Goal: Navigation & Orientation: Find specific page/section

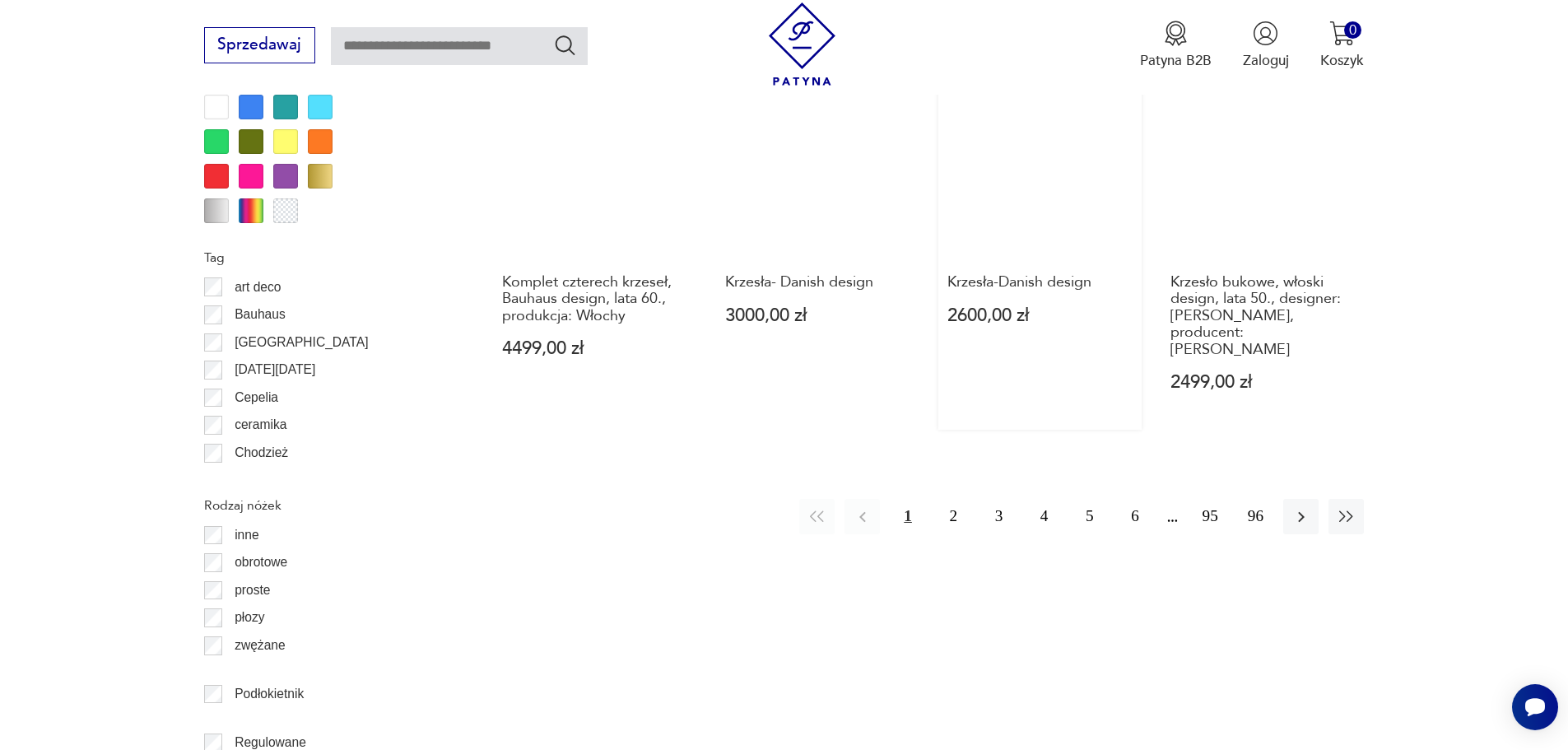
scroll to position [1947, 0]
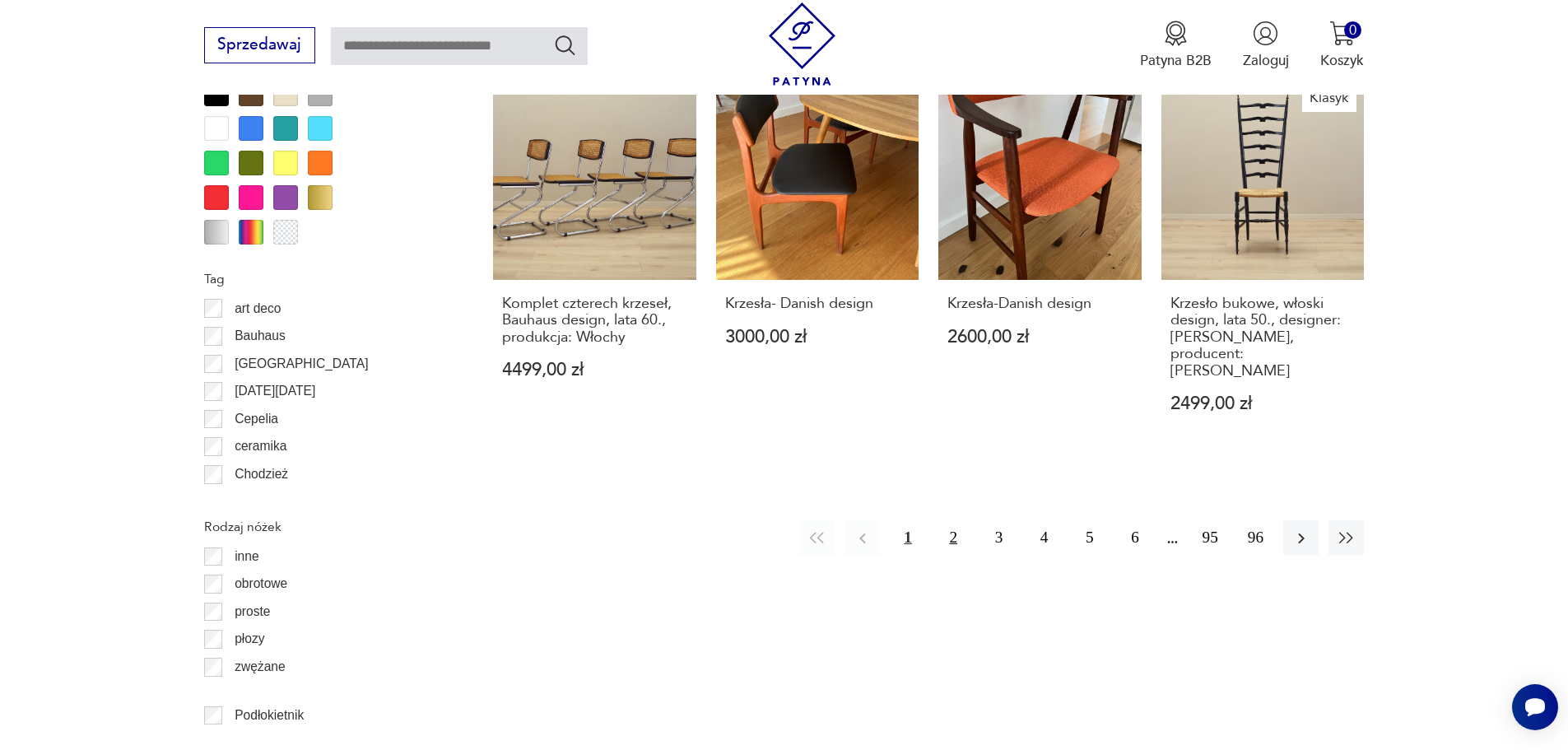
click at [961, 521] on button "2" at bounding box center [954, 539] width 36 height 36
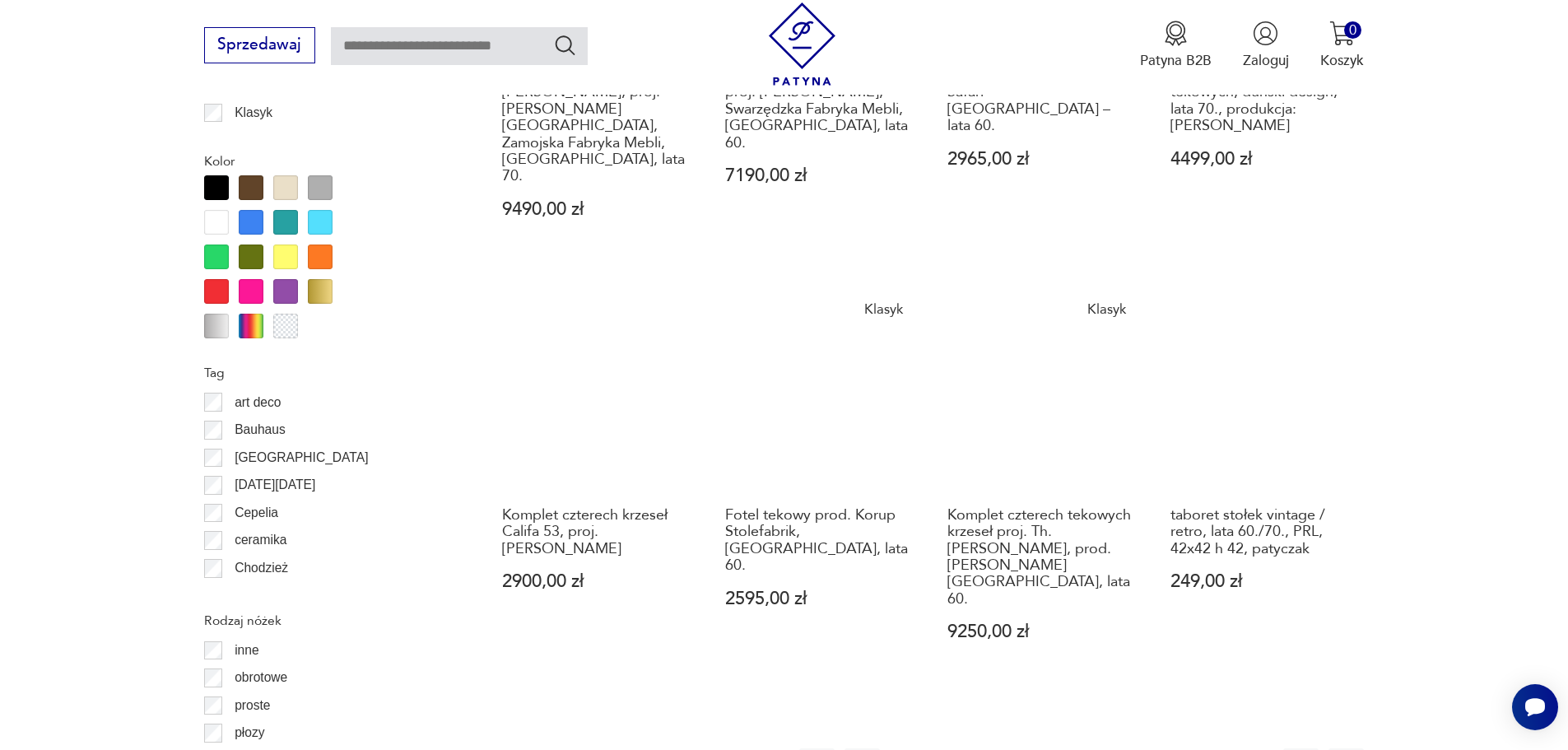
scroll to position [1866, 0]
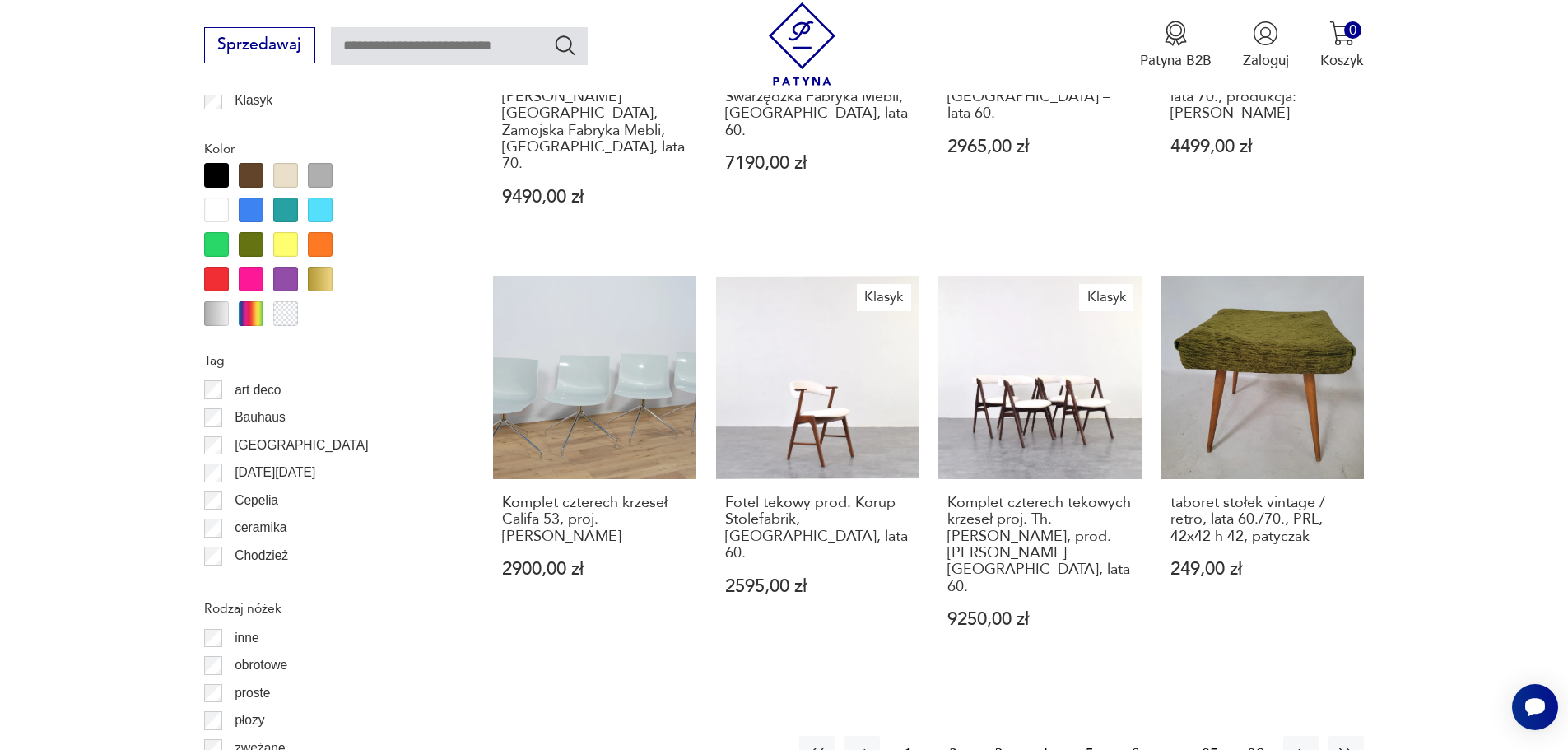
click at [997, 736] on button "3" at bounding box center [999, 754] width 36 height 36
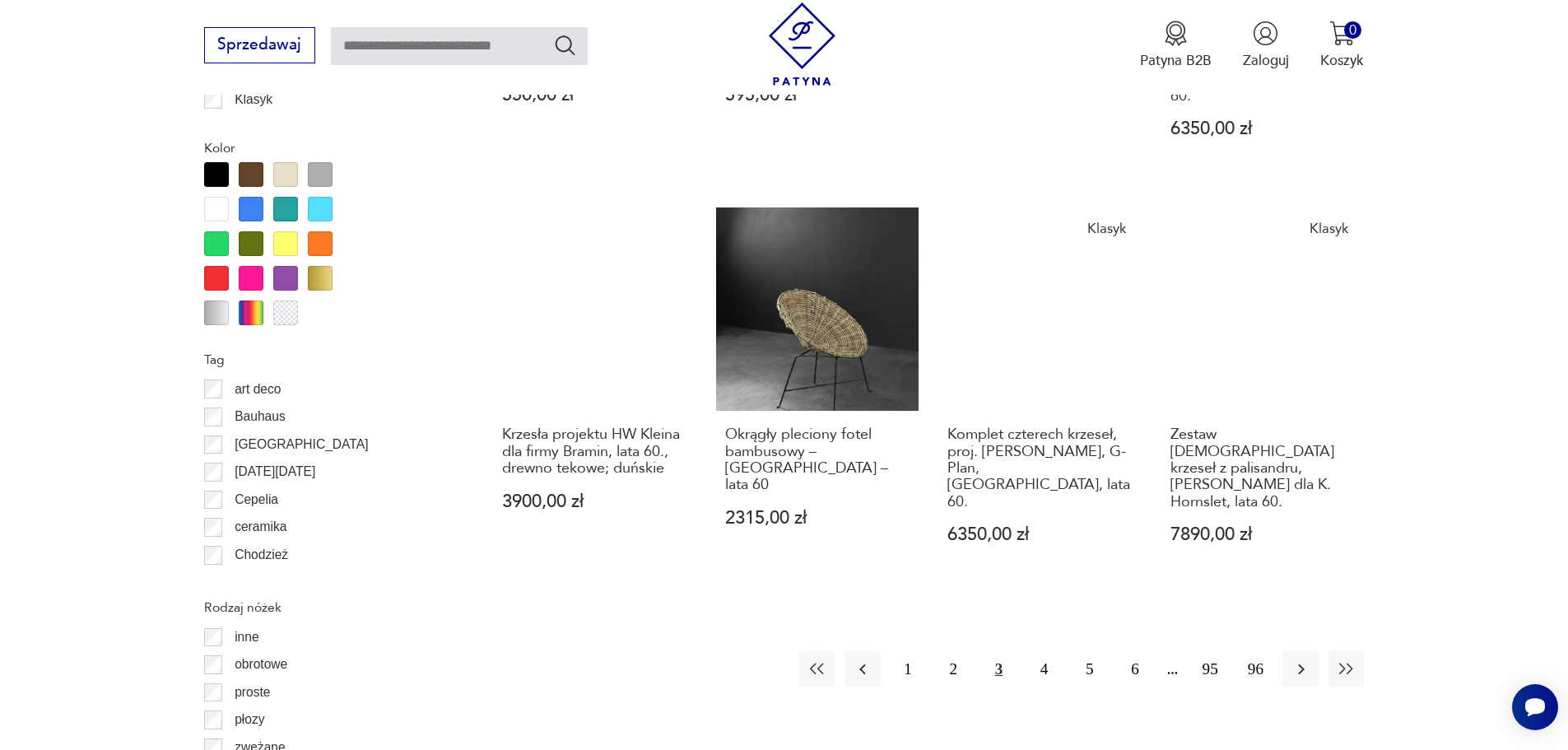
scroll to position [1948, 0]
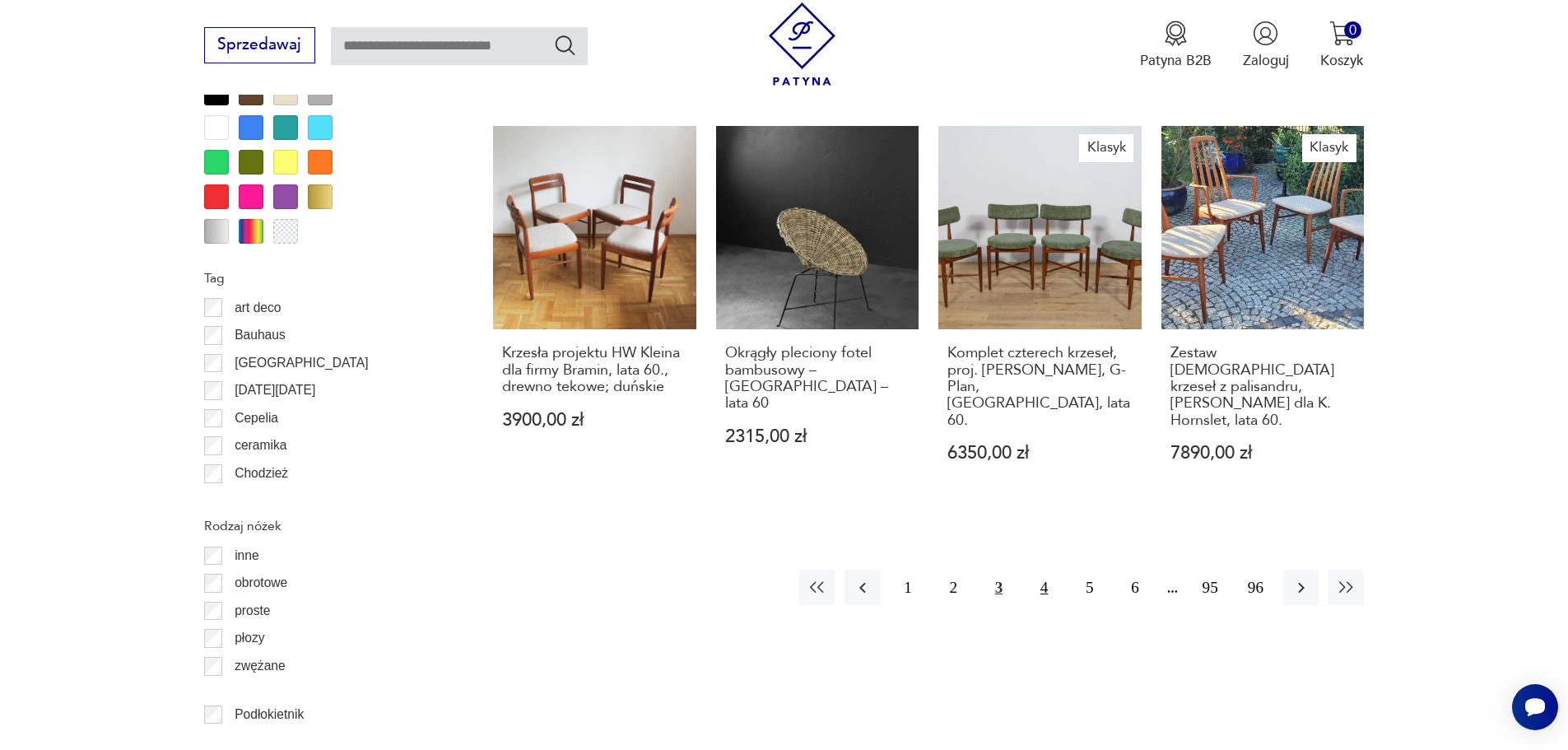
click at [1048, 570] on button "4" at bounding box center [1044, 587] width 36 height 36
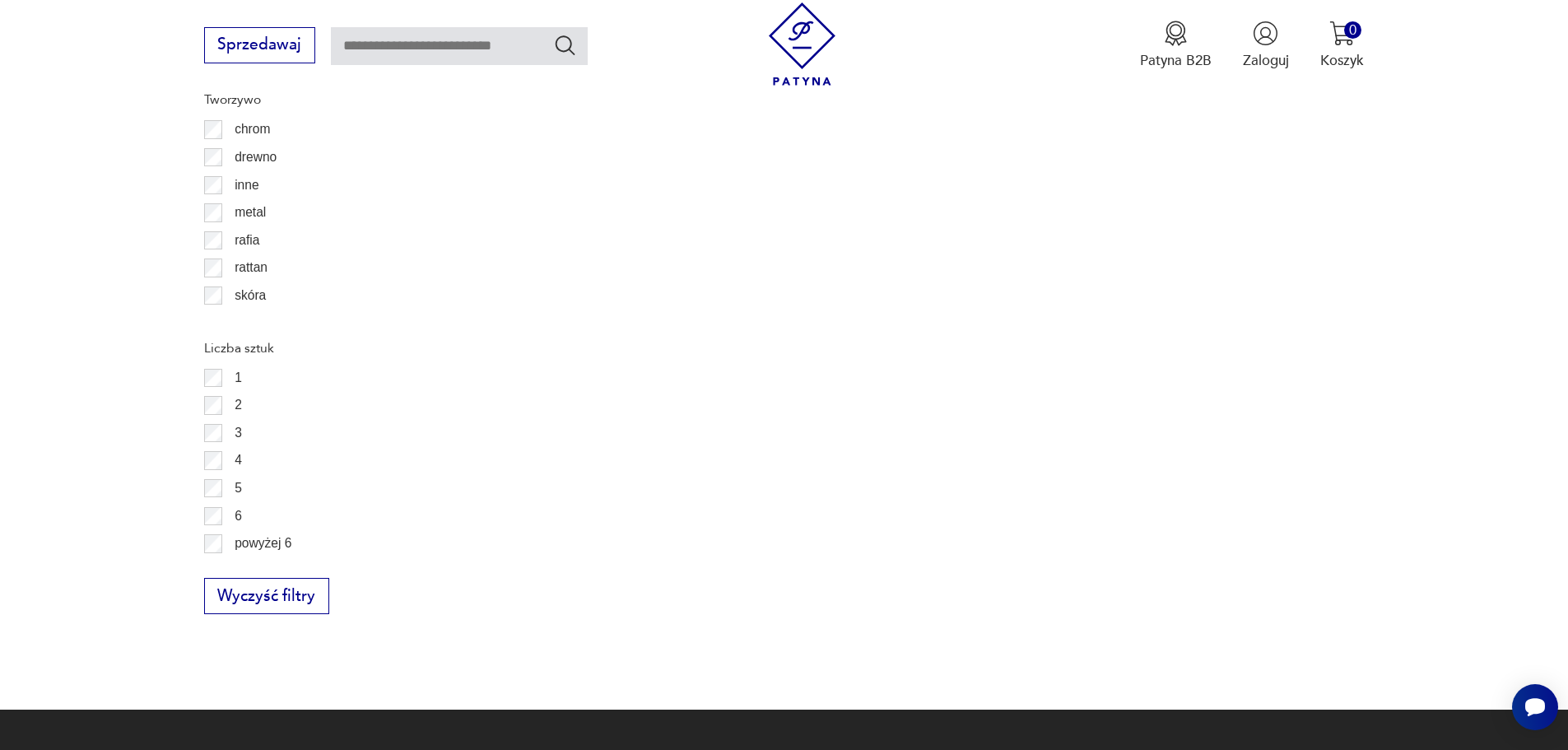
scroll to position [2689, 0]
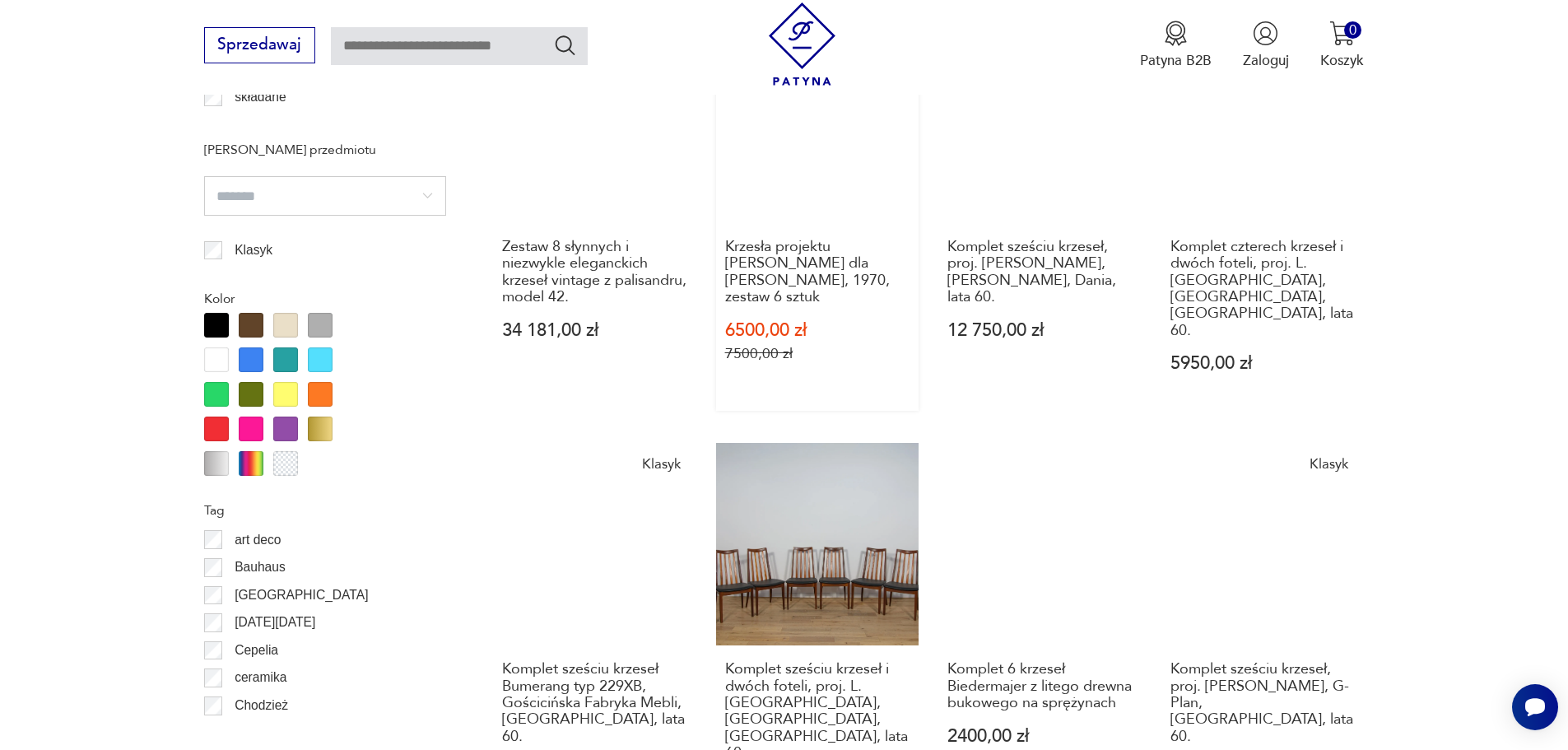
scroll to position [1783, 0]
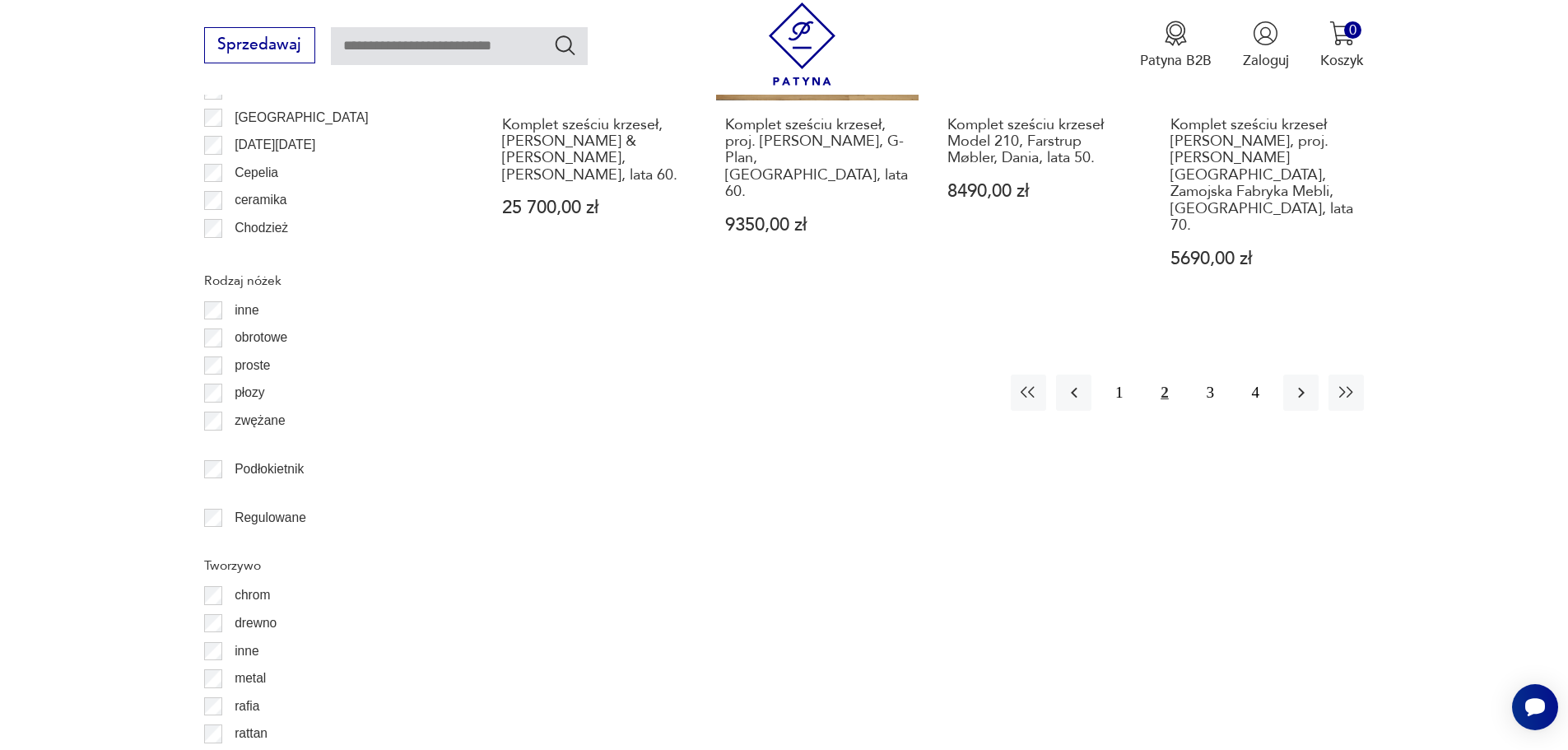
scroll to position [2195, 0]
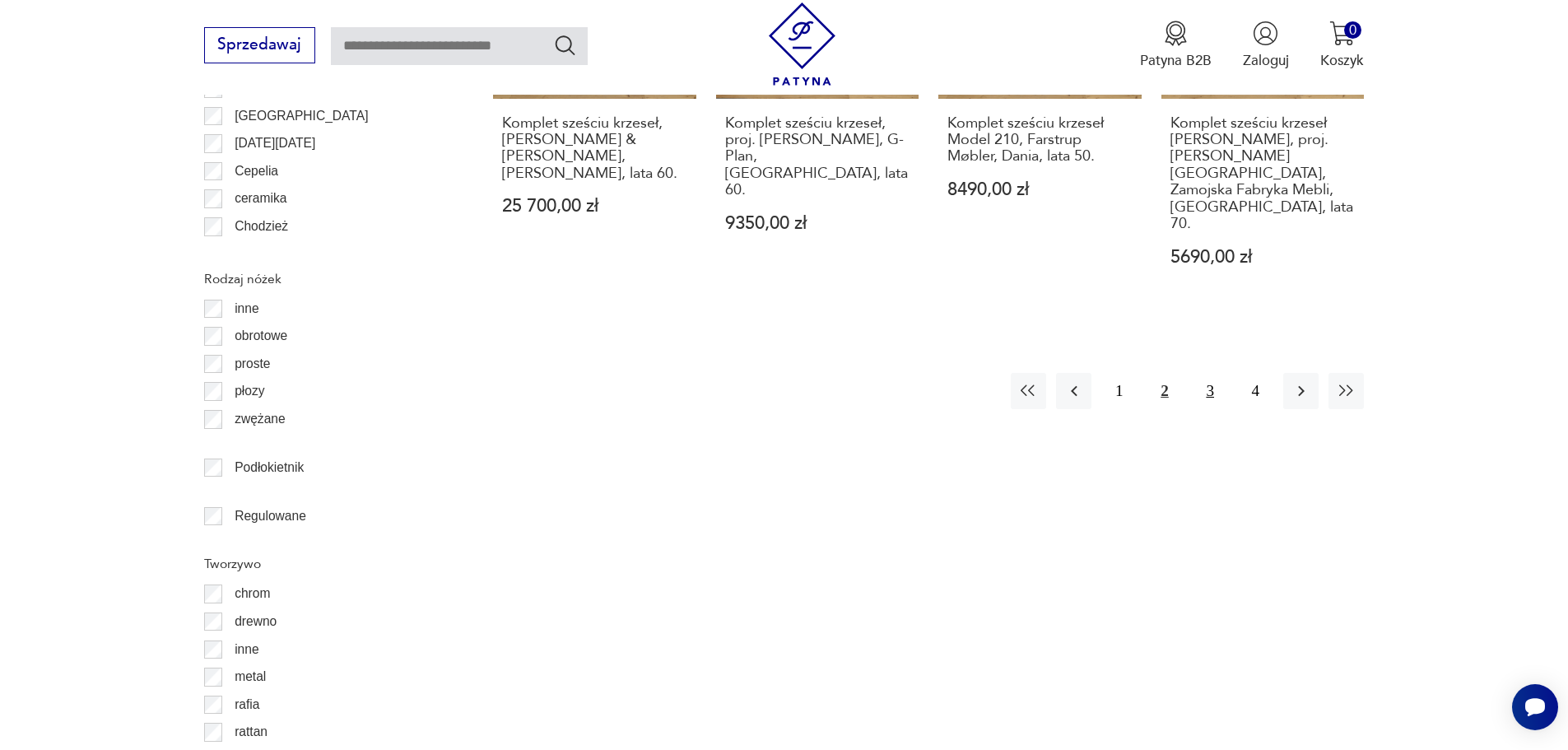
click at [1211, 373] on button "3" at bounding box center [1211, 391] width 36 height 36
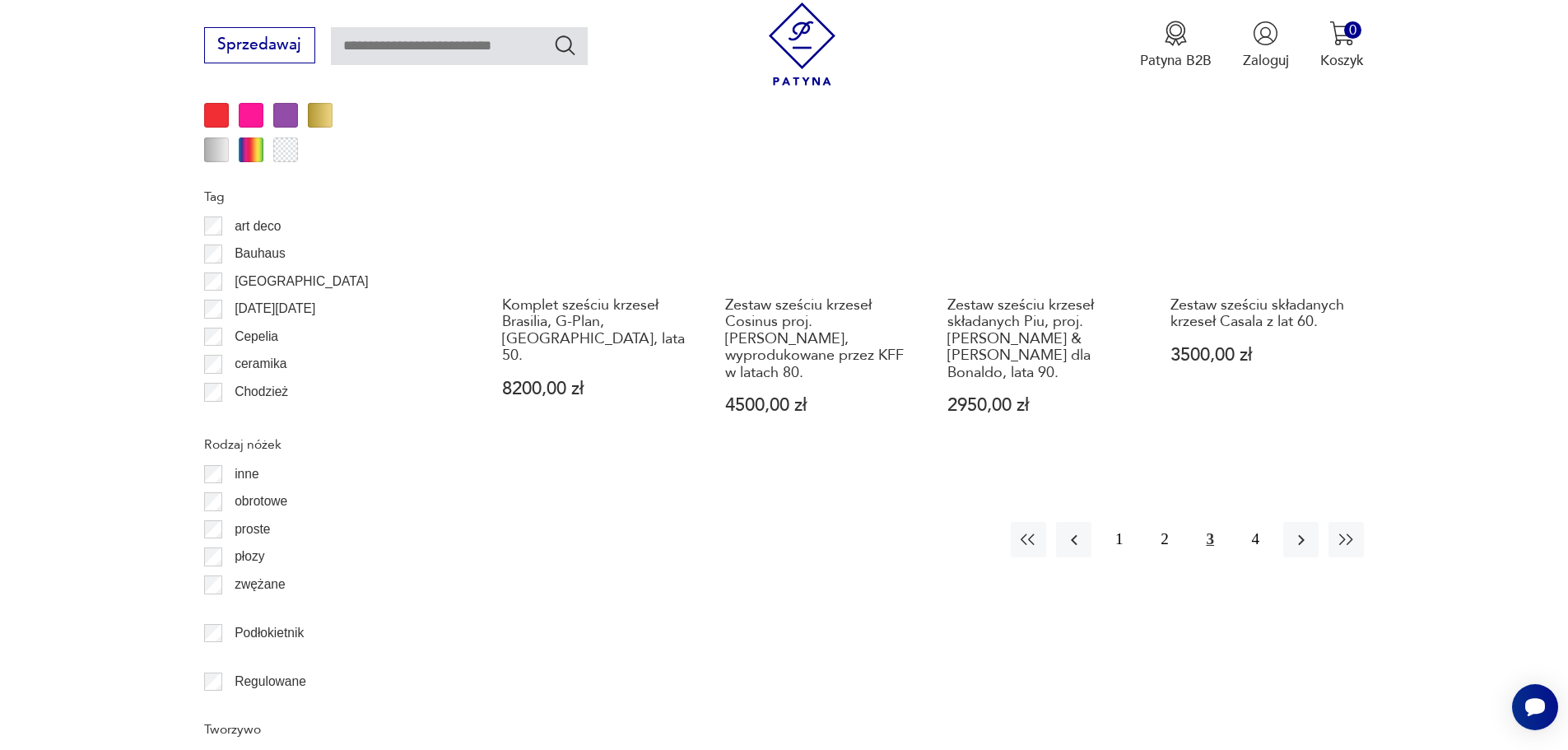
scroll to position [2113, 0]
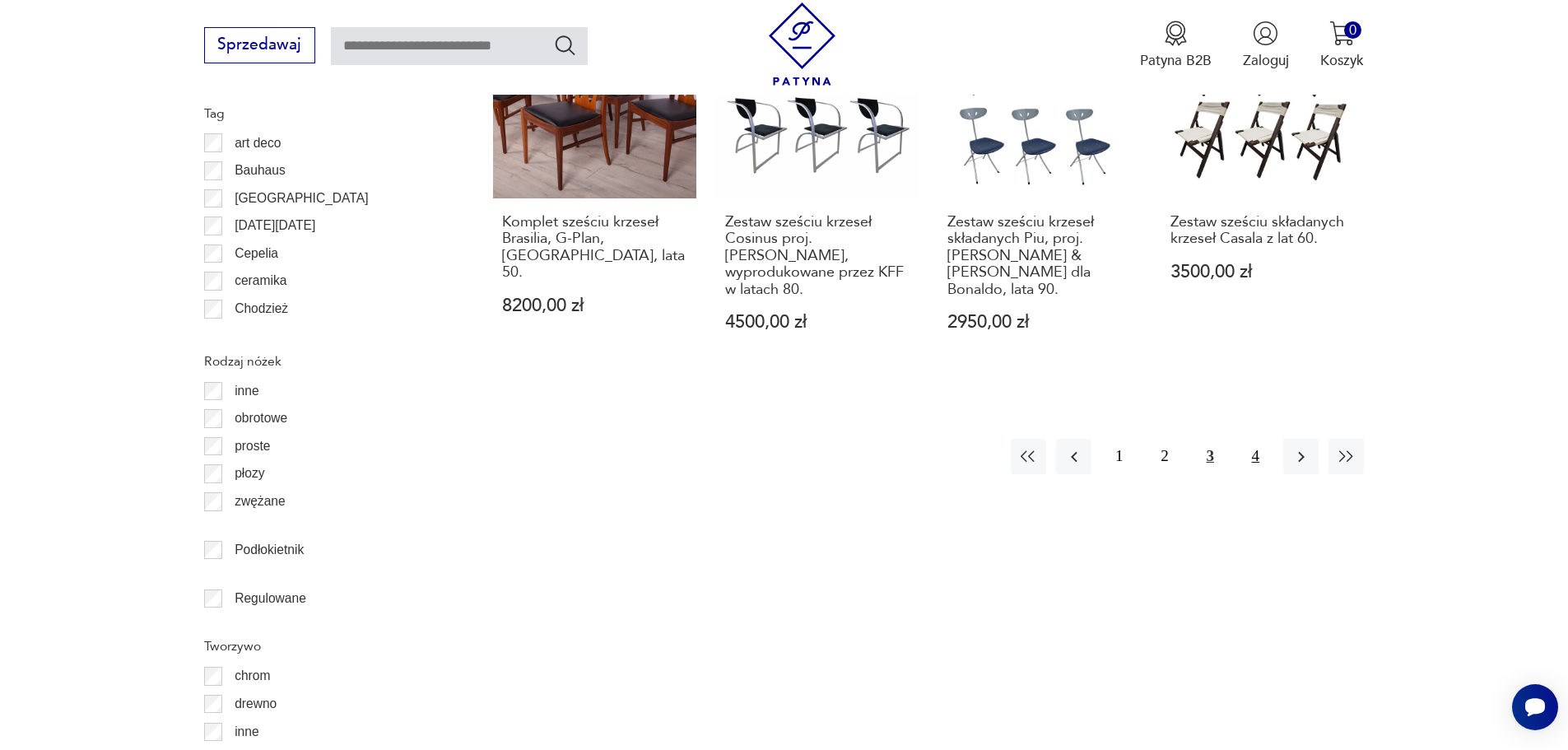
click at [1251, 439] on button "4" at bounding box center [1256, 457] width 36 height 36
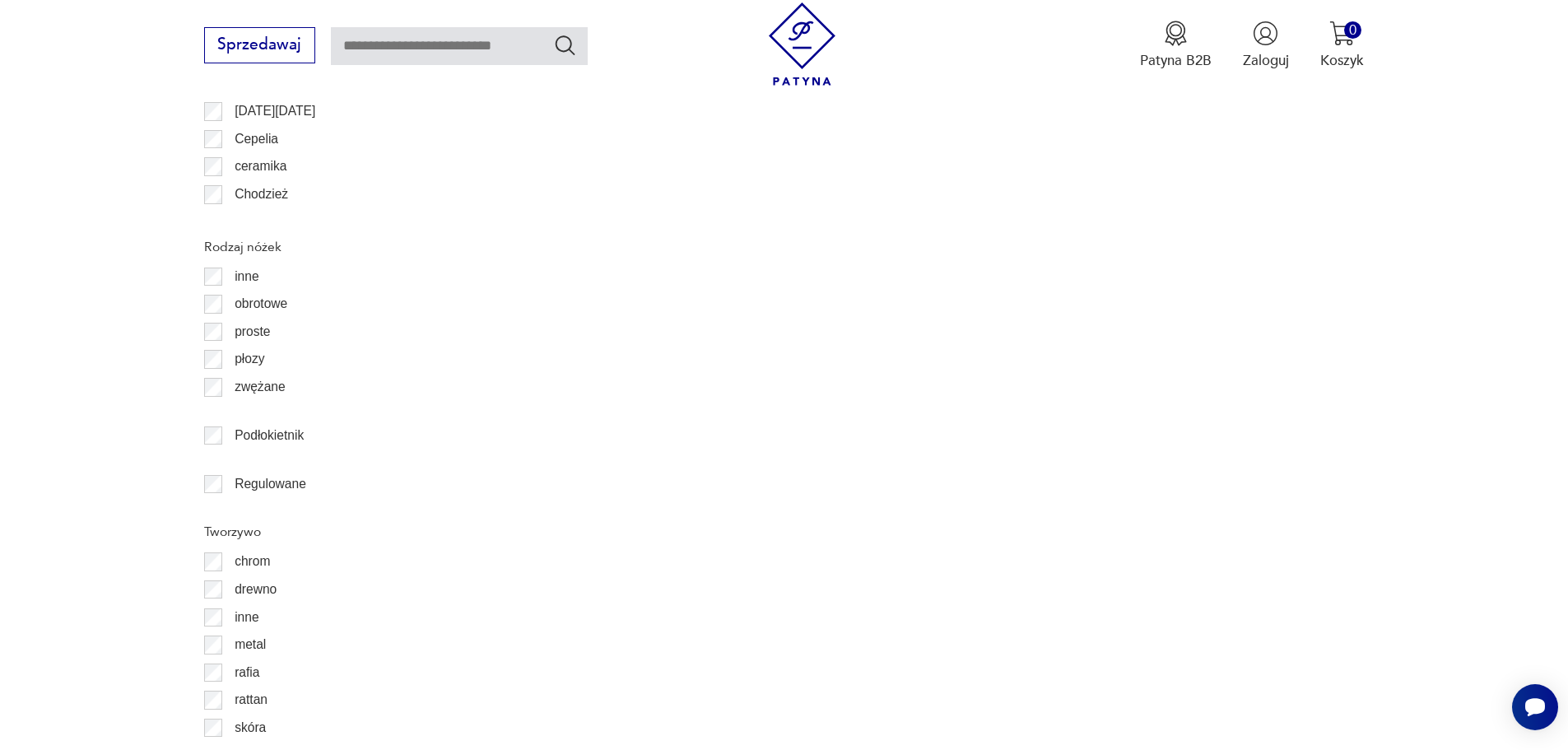
scroll to position [2607, 0]
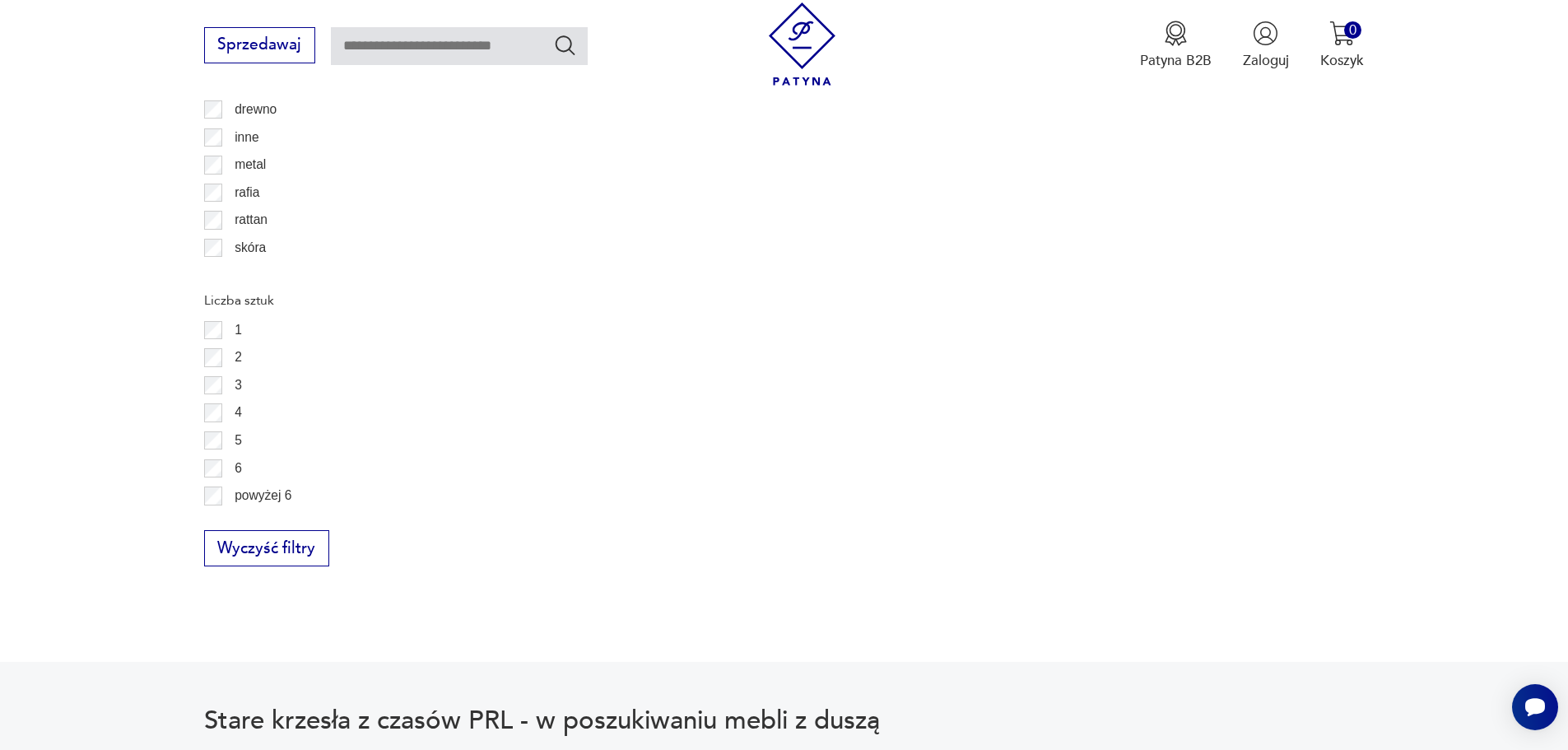
scroll to position [2833, 0]
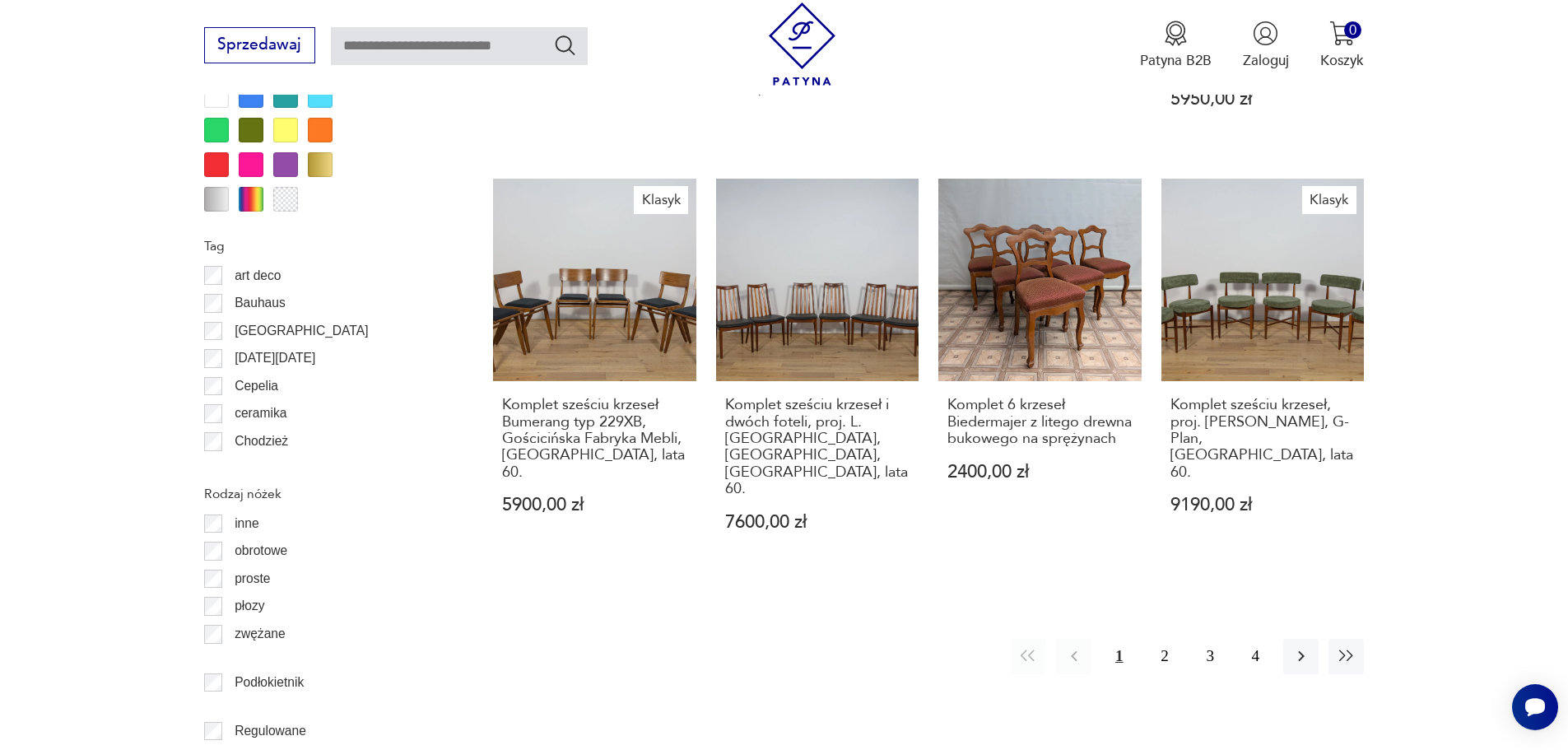
scroll to position [2031, 0]
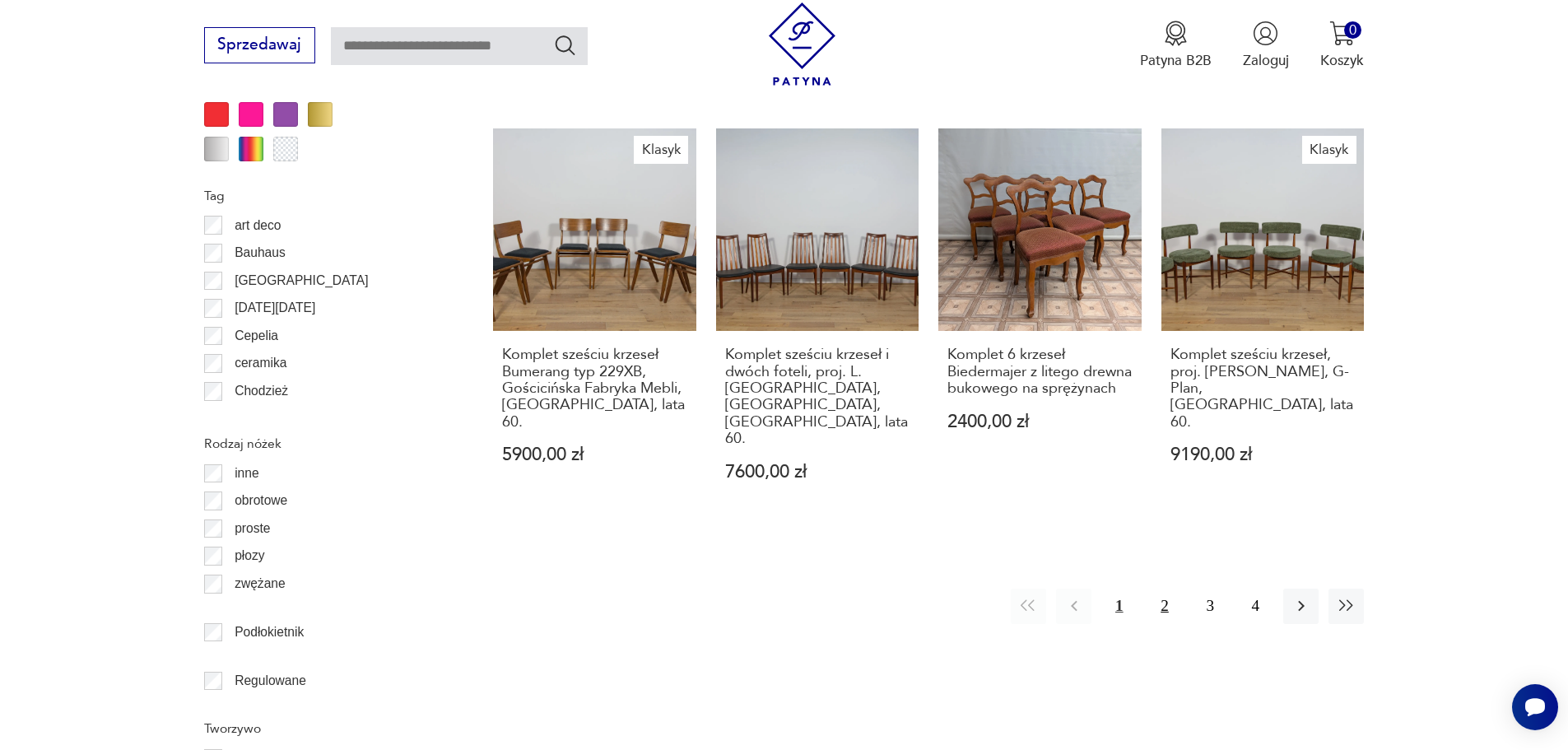
click at [1161, 589] on button "2" at bounding box center [1165, 607] width 36 height 36
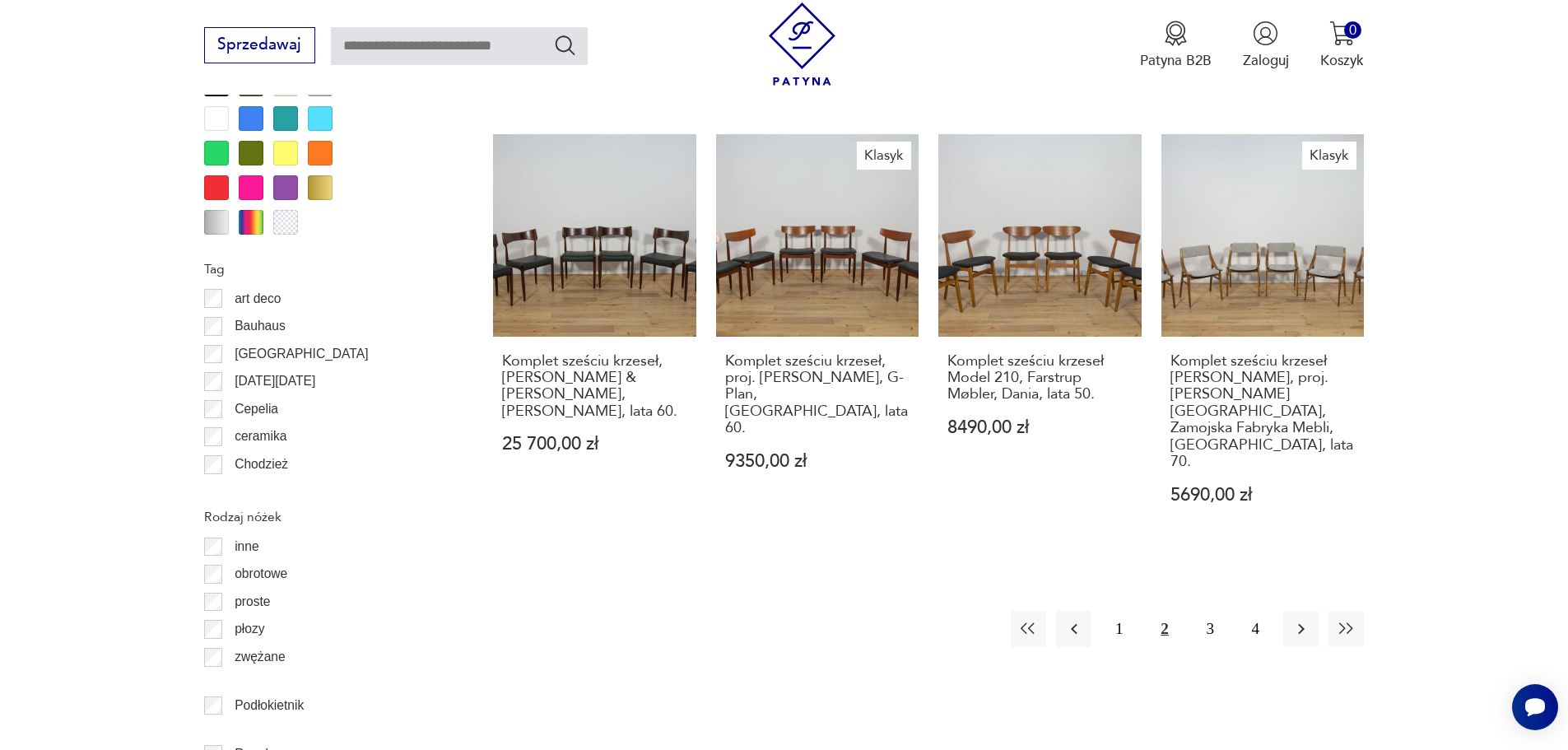
scroll to position [2031, 0]
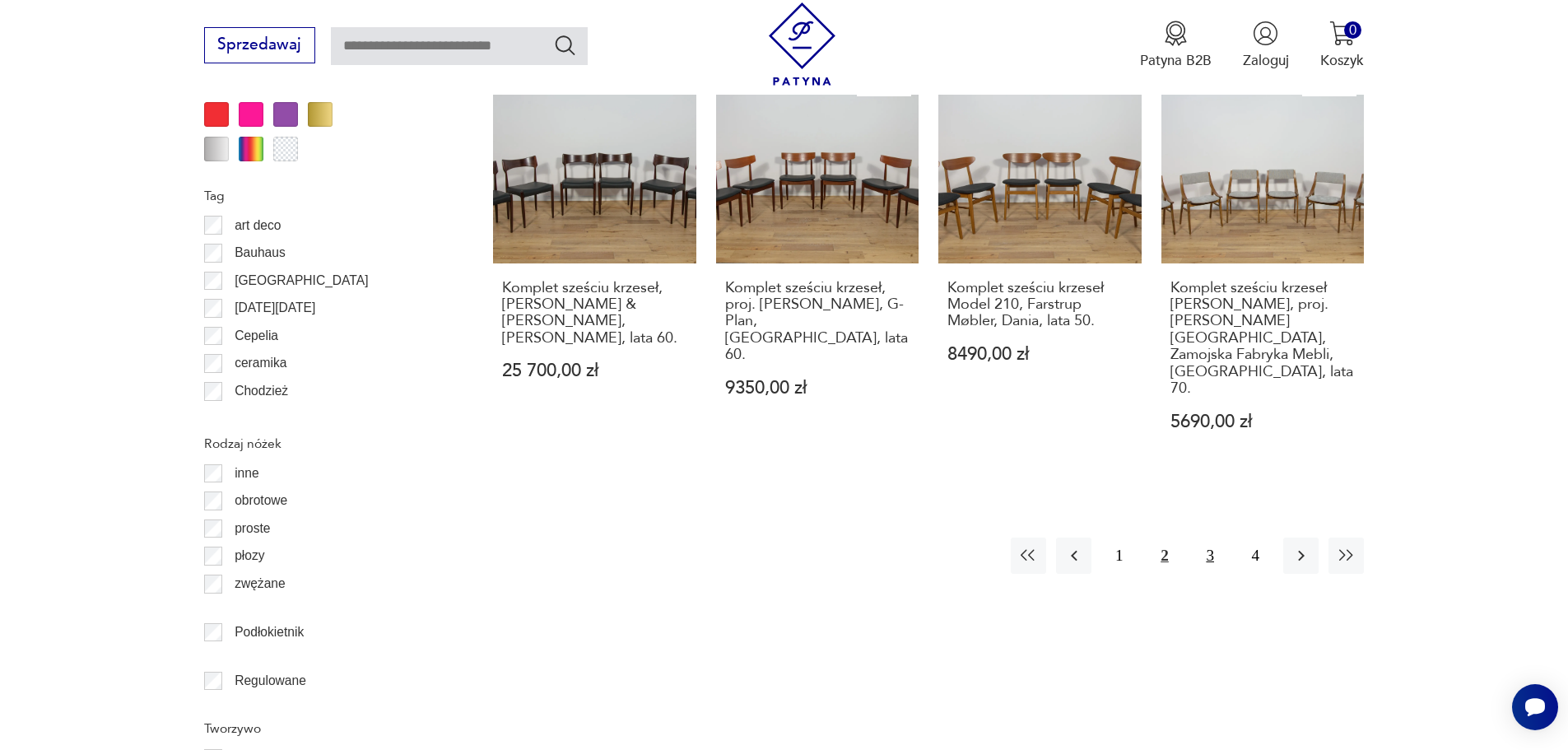
click at [1201, 538] on button "3" at bounding box center [1211, 555] width 36 height 36
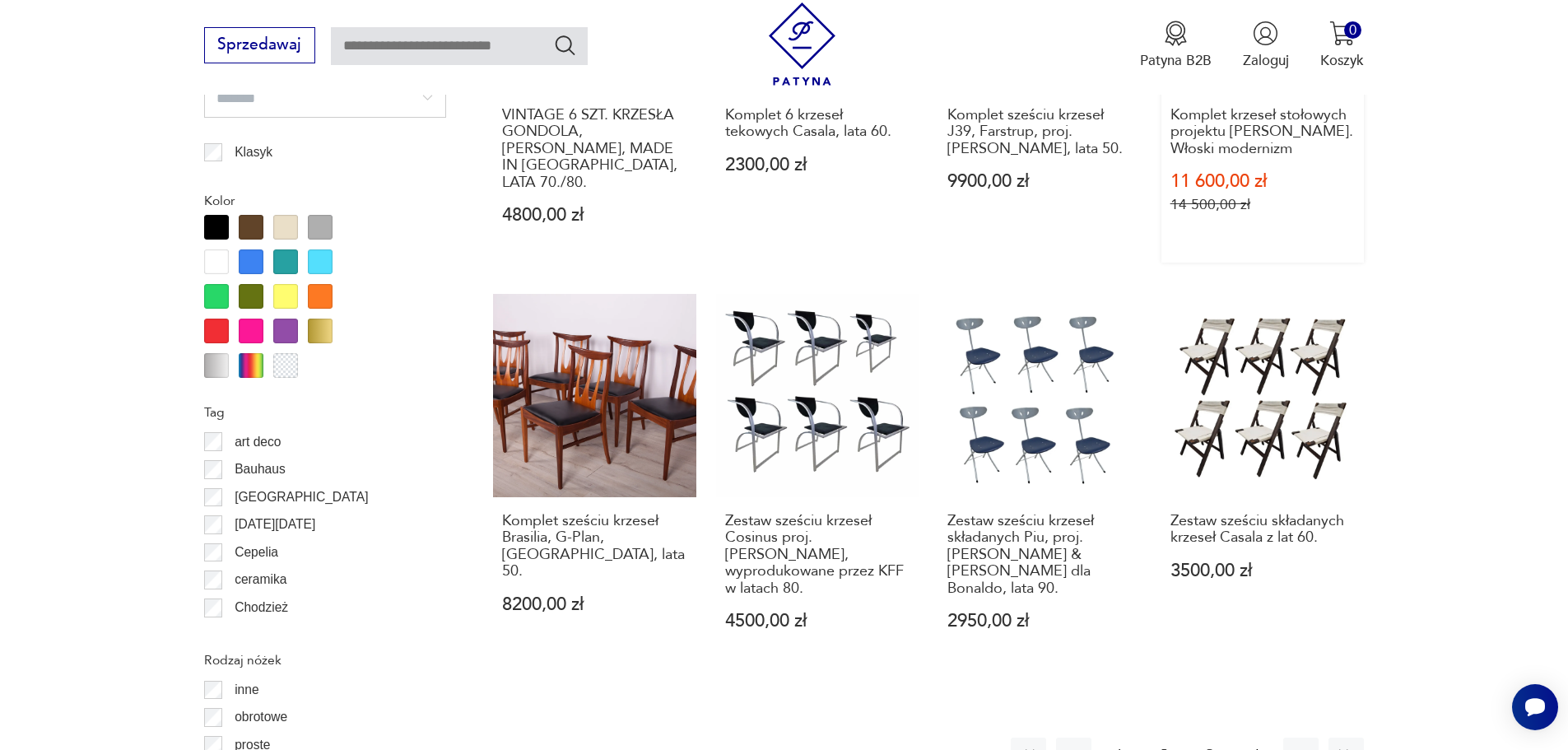
scroll to position [1866, 0]
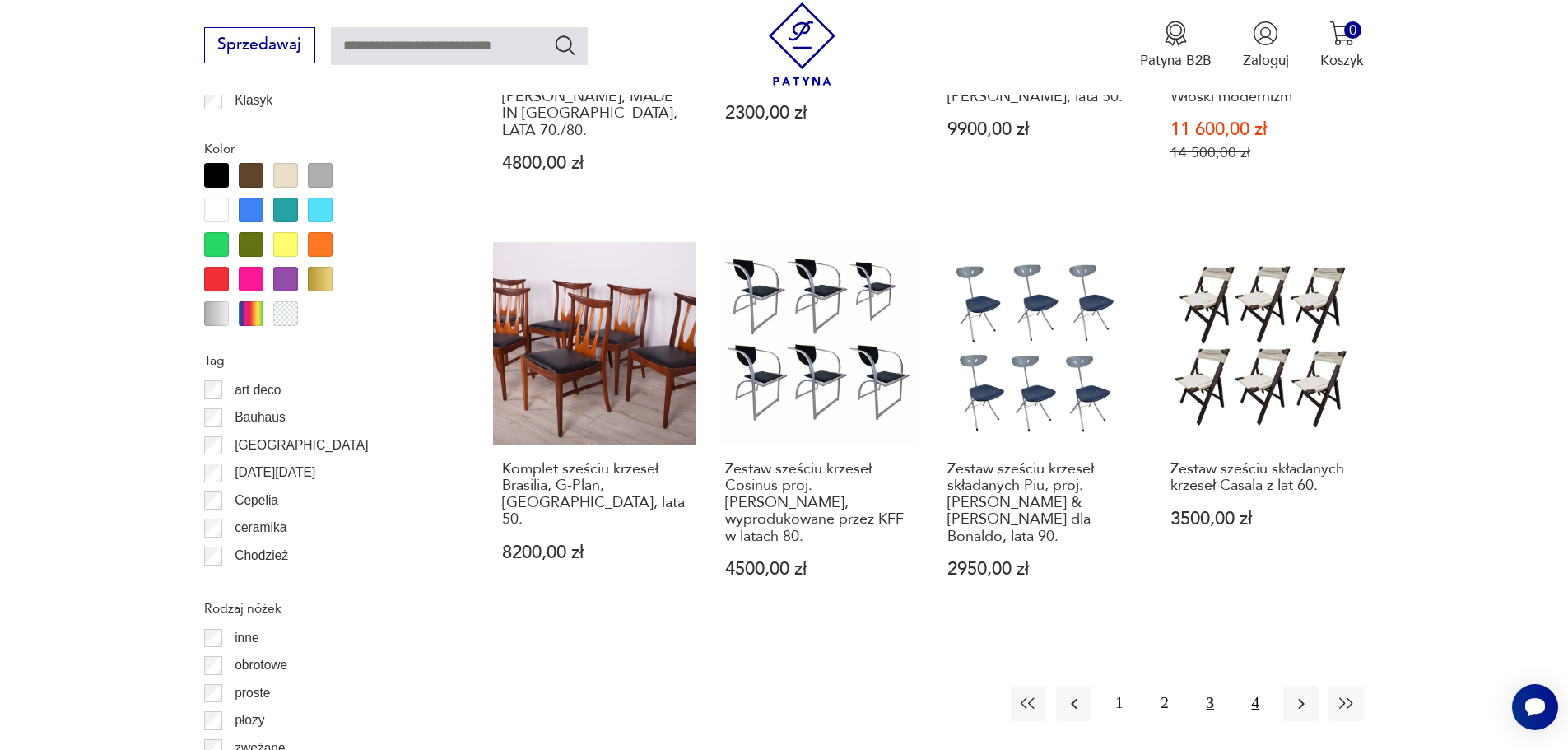
click at [1250, 686] on button "4" at bounding box center [1256, 704] width 36 height 36
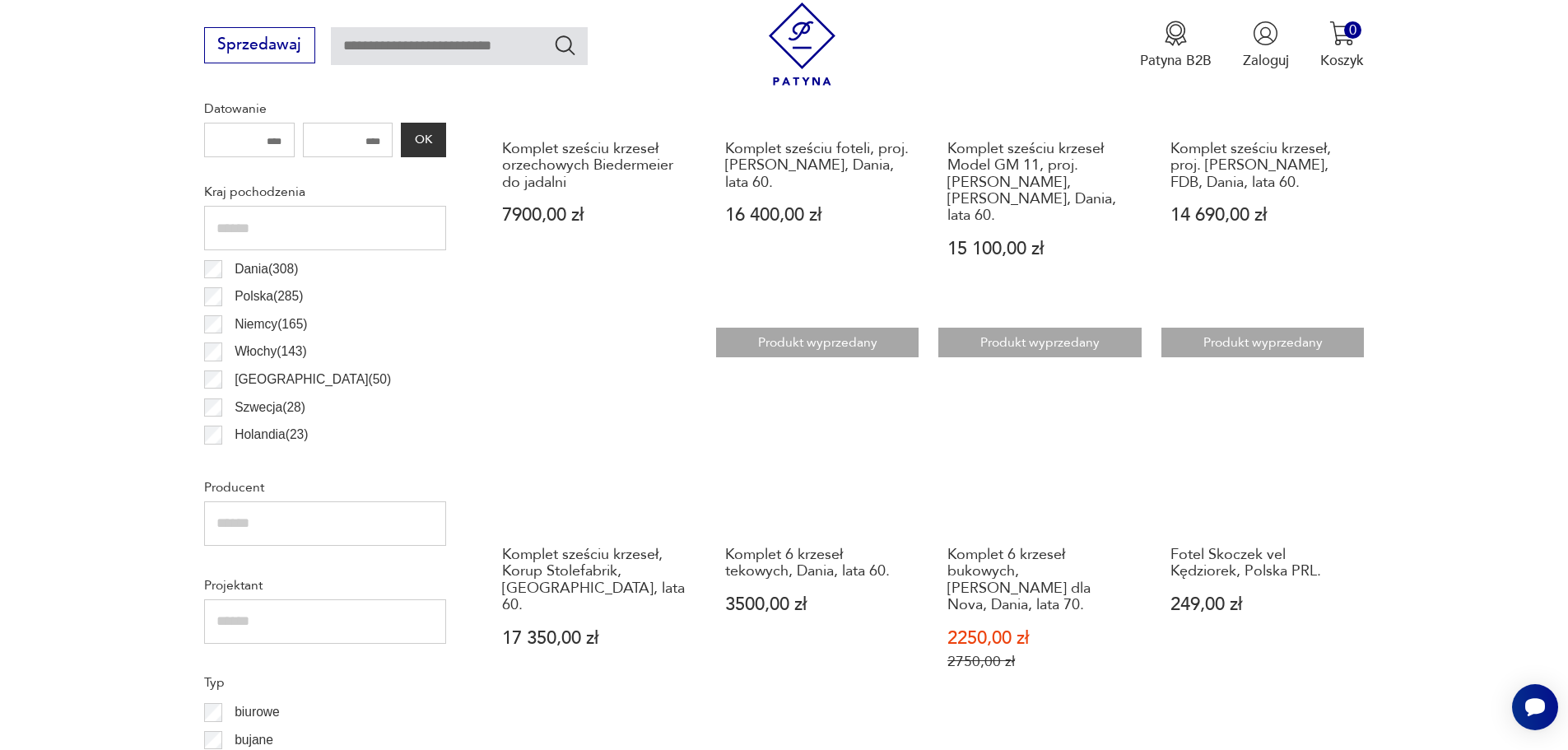
scroll to position [1125, 0]
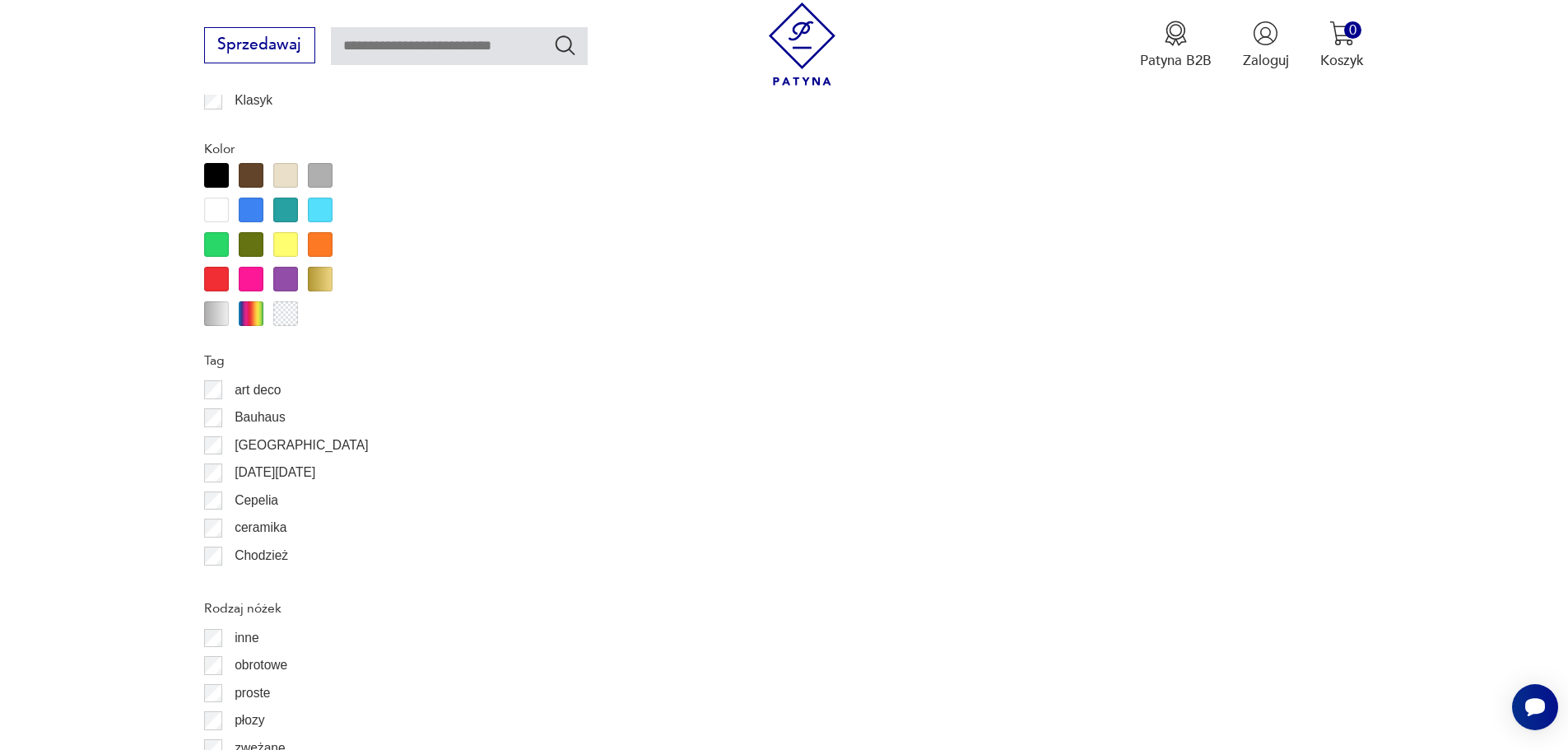
scroll to position [2031, 0]
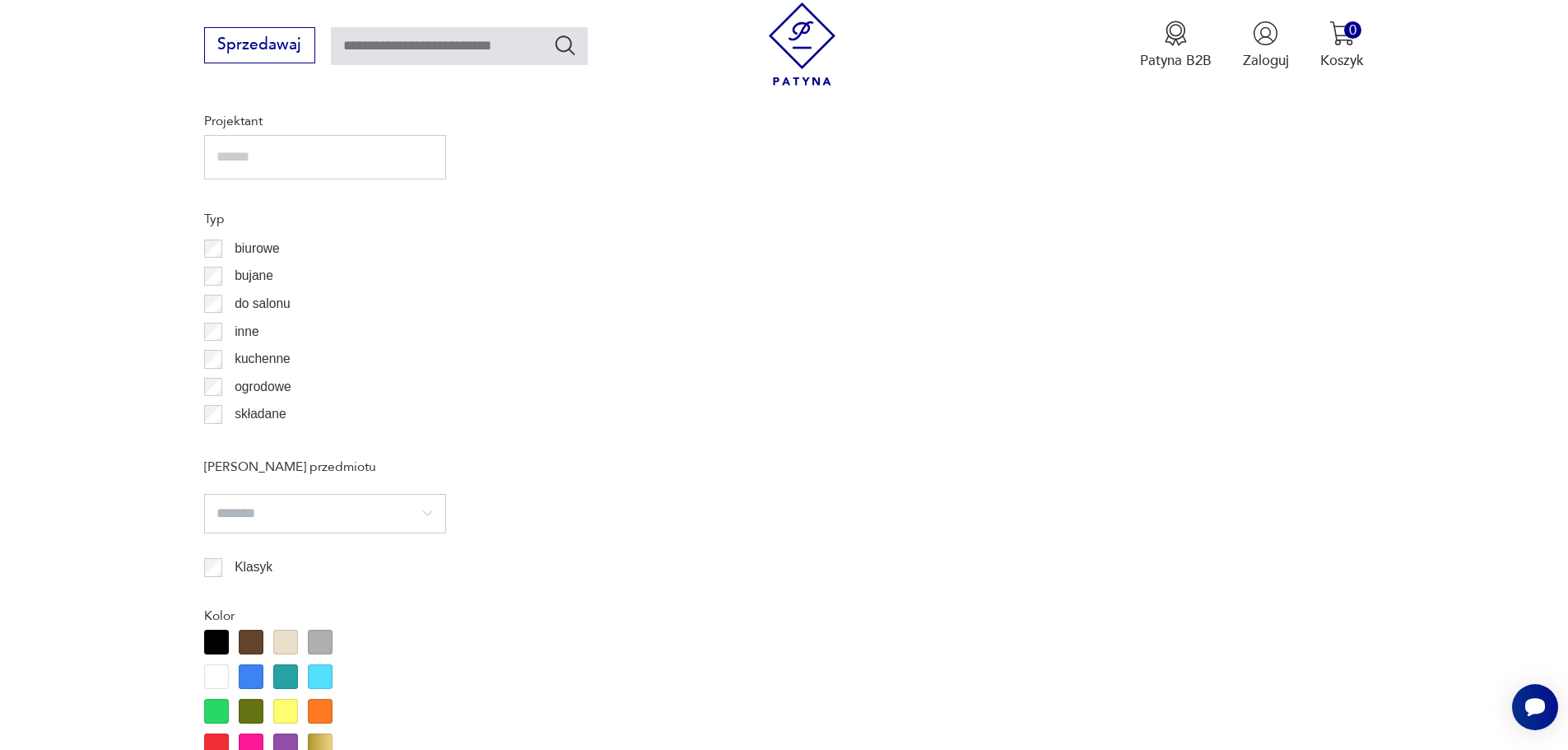
scroll to position [1338, 0]
